Goal: Task Accomplishment & Management: Manage account settings

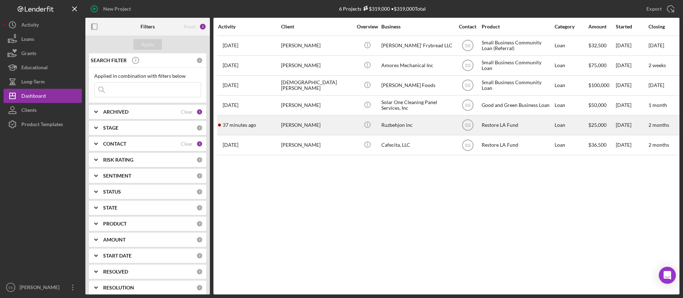
click at [283, 123] on div "[PERSON_NAME]" at bounding box center [316, 125] width 71 height 19
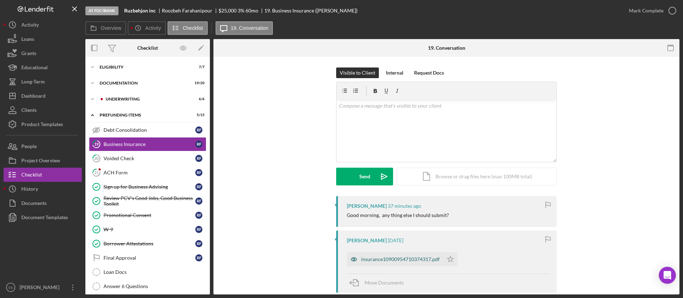
click at [380, 258] on div "insurance10900954710374317.pdf" at bounding box center [400, 260] width 79 height 6
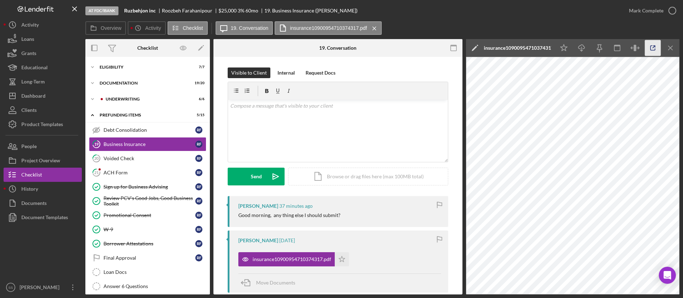
click at [654, 47] on icon "button" at bounding box center [653, 48] width 16 height 16
click at [129, 260] on div "Final Approval" at bounding box center [149, 258] width 92 height 6
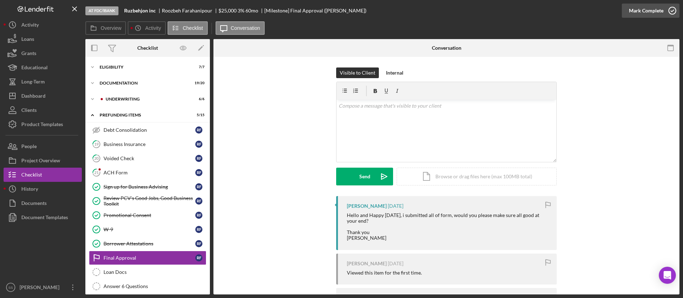
click at [672, 9] on icon "button" at bounding box center [672, 11] width 18 height 18
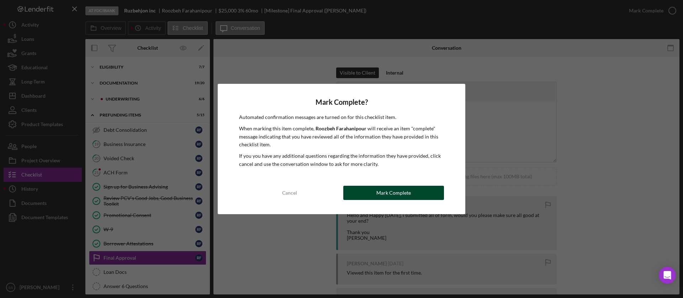
click at [414, 192] on button "Mark Complete" at bounding box center [393, 193] width 101 height 14
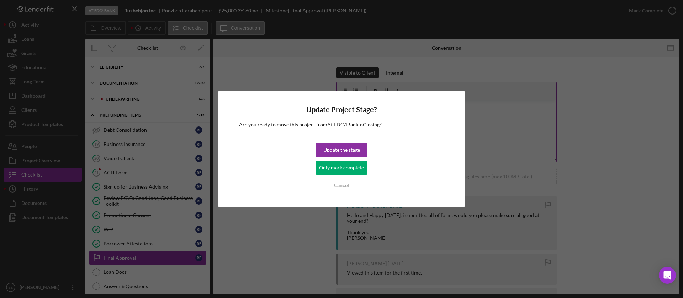
click at [344, 155] on div "Update the stage" at bounding box center [341, 150] width 37 height 14
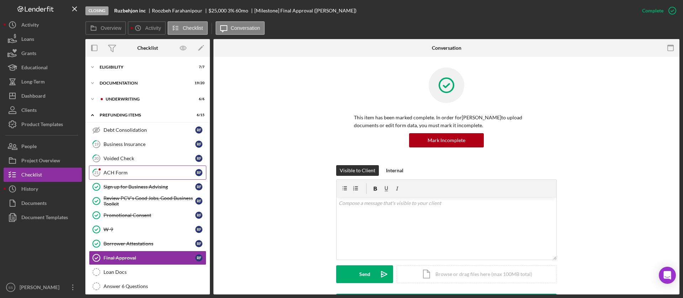
click at [161, 172] on div "ACH Form" at bounding box center [149, 173] width 92 height 6
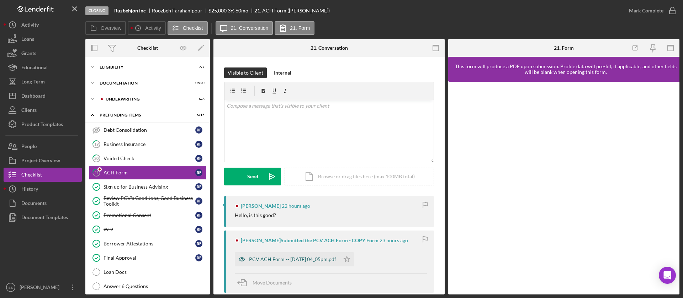
click at [266, 257] on div "PCV ACH Form -- [DATE] 04_05pm.pdf" at bounding box center [292, 260] width 87 height 6
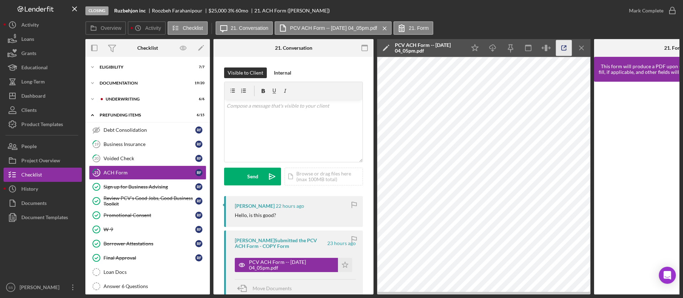
click at [561, 47] on icon "button" at bounding box center [563, 48] width 5 height 5
click at [128, 158] on div "Voided Check" at bounding box center [149, 159] width 92 height 6
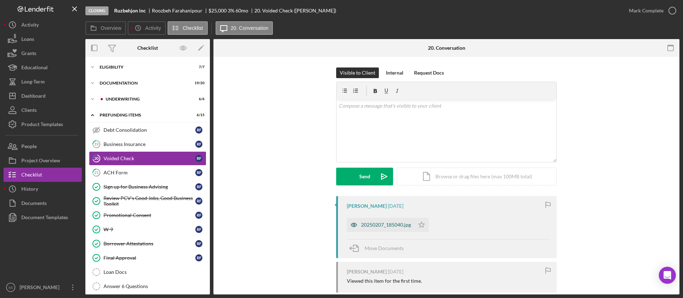
click at [369, 223] on div "20250207_185040.jpg" at bounding box center [386, 225] width 50 height 6
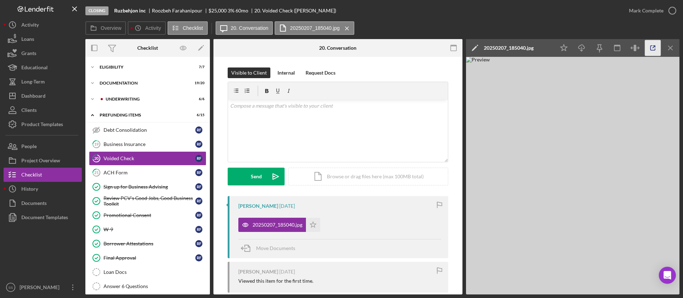
click at [655, 50] on icon "button" at bounding box center [652, 48] width 5 height 5
click at [123, 101] on div "Underwriting" at bounding box center [153, 99] width 95 height 4
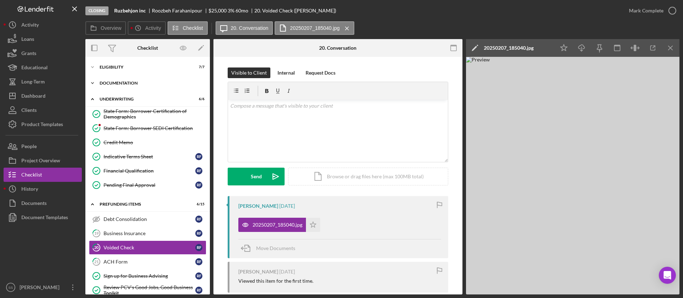
click at [117, 82] on div "Documentation" at bounding box center [150, 83] width 101 height 4
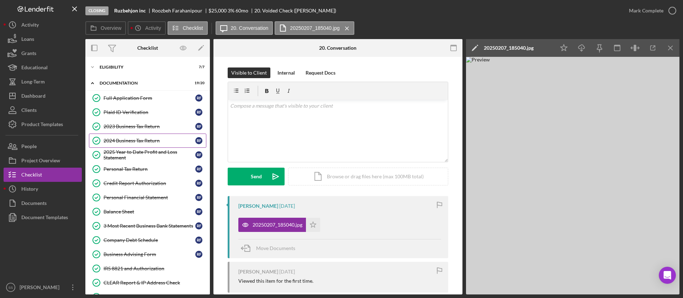
click at [141, 136] on link "2024 Business Tax Return 2024 Business Tax Return R F" at bounding box center [147, 141] width 117 height 14
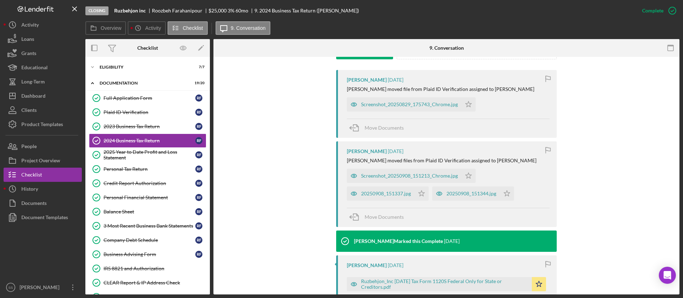
scroll to position [225, 0]
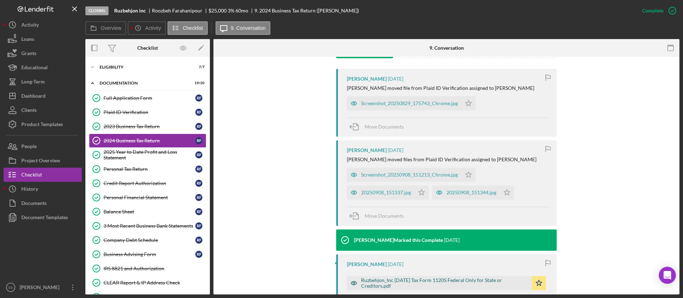
click at [463, 282] on div "Ruzbehjon_Inc [DATE] Tax Form 1120S Federal Only for State or Creditors.pdf" at bounding box center [444, 283] width 167 height 11
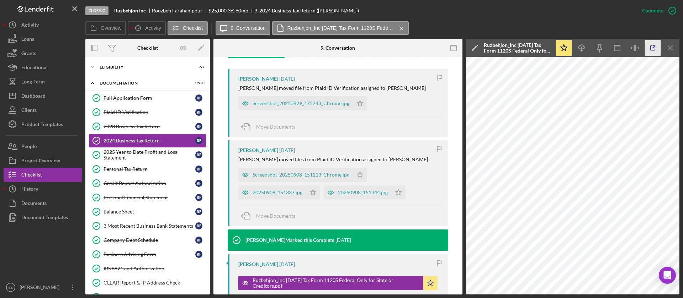
click at [649, 45] on icon "button" at bounding box center [653, 48] width 16 height 16
